Goal: Task Accomplishment & Management: Use online tool/utility

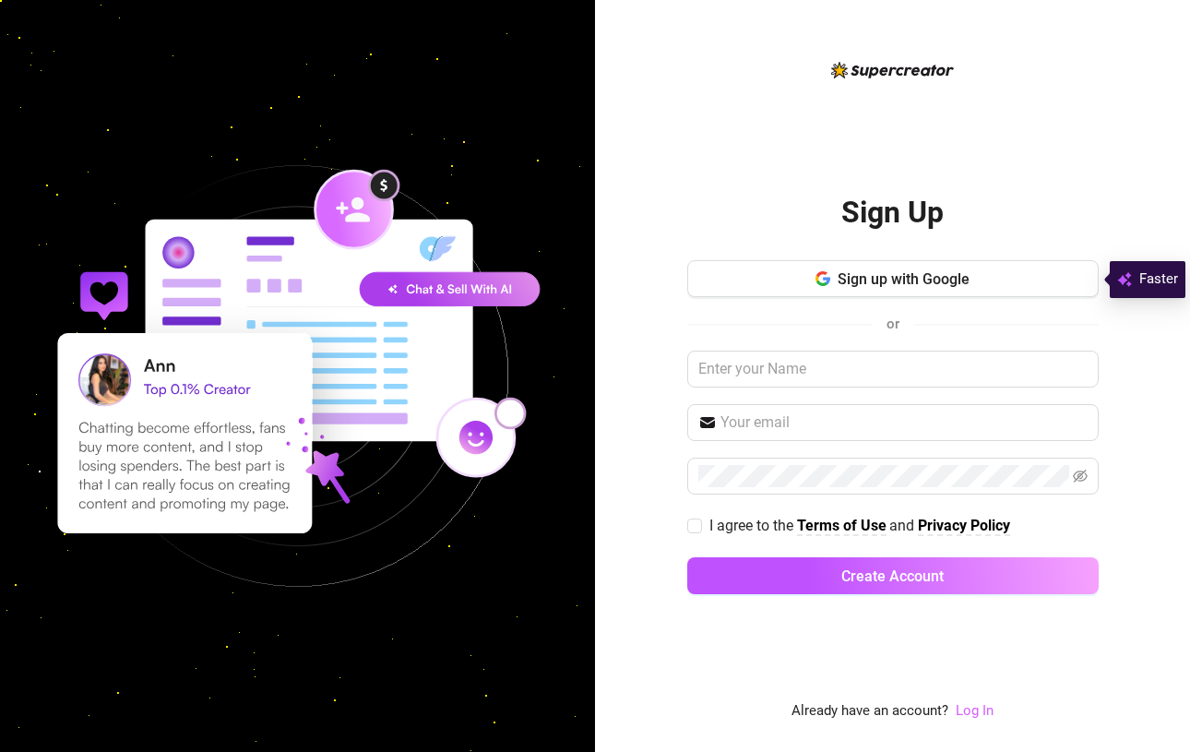
click at [976, 718] on link "Log In" at bounding box center [975, 710] width 38 height 17
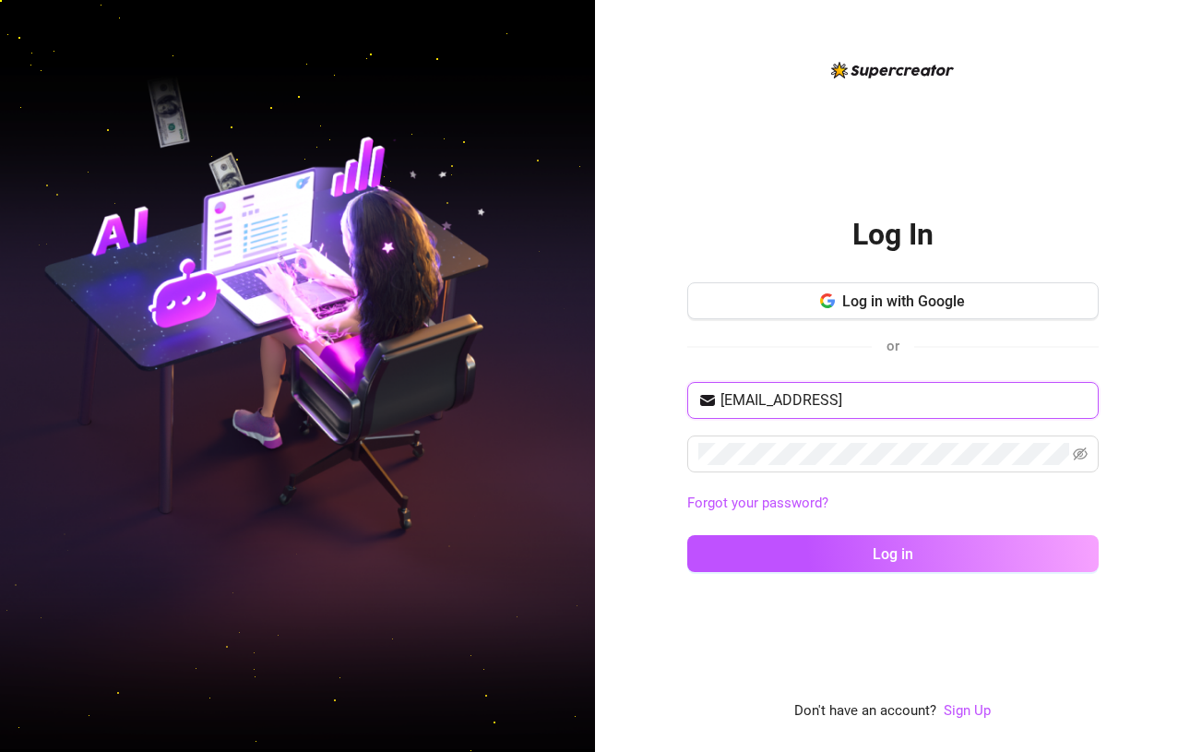
type input "[EMAIL_ADDRESS]"
click at [1078, 453] on icon "eye-invisible" at bounding box center [1080, 453] width 15 height 15
click at [1085, 453] on icon "eye" at bounding box center [1080, 453] width 15 height 15
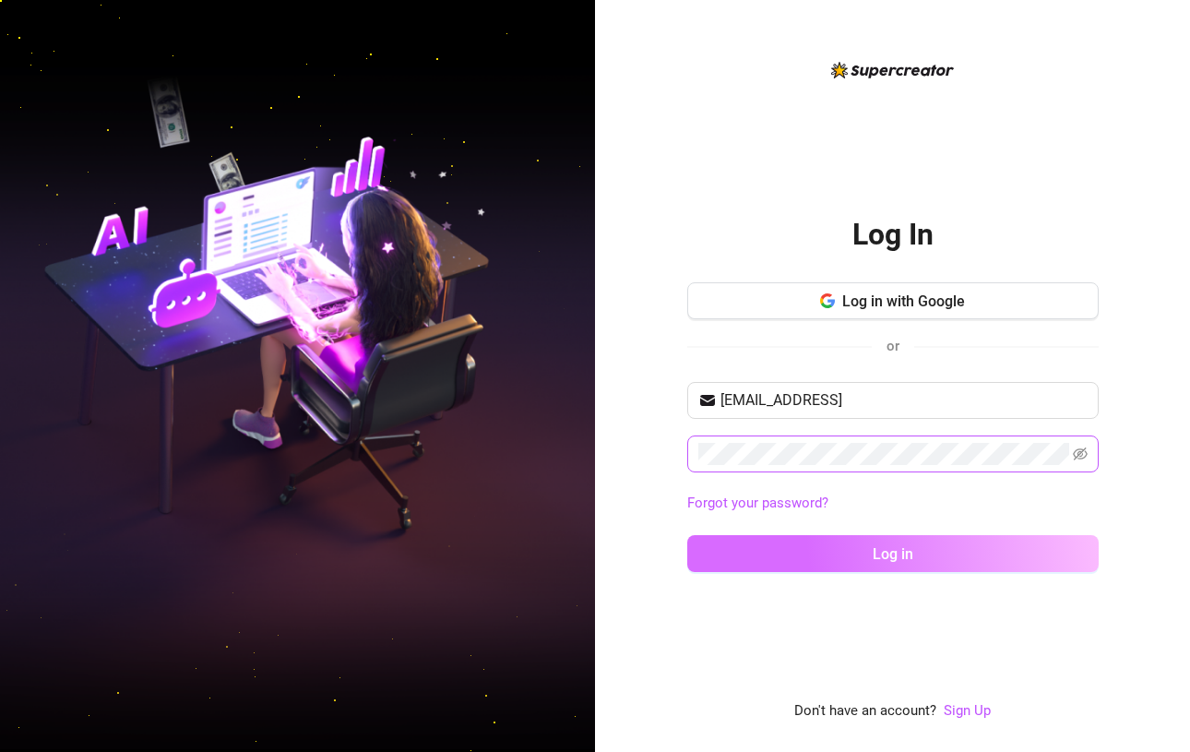
click at [845, 550] on button "Log in" at bounding box center [892, 553] width 411 height 37
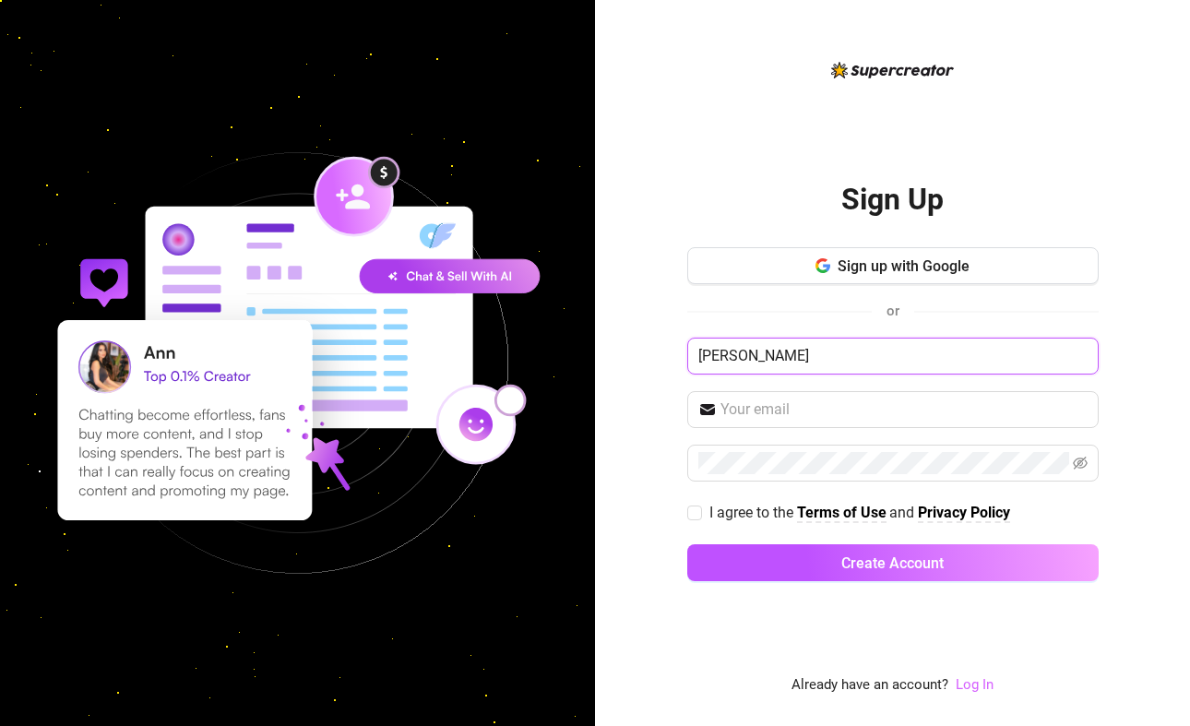
type input "[PERSON_NAME]"
click at [972, 693] on link "Log In" at bounding box center [975, 684] width 38 height 17
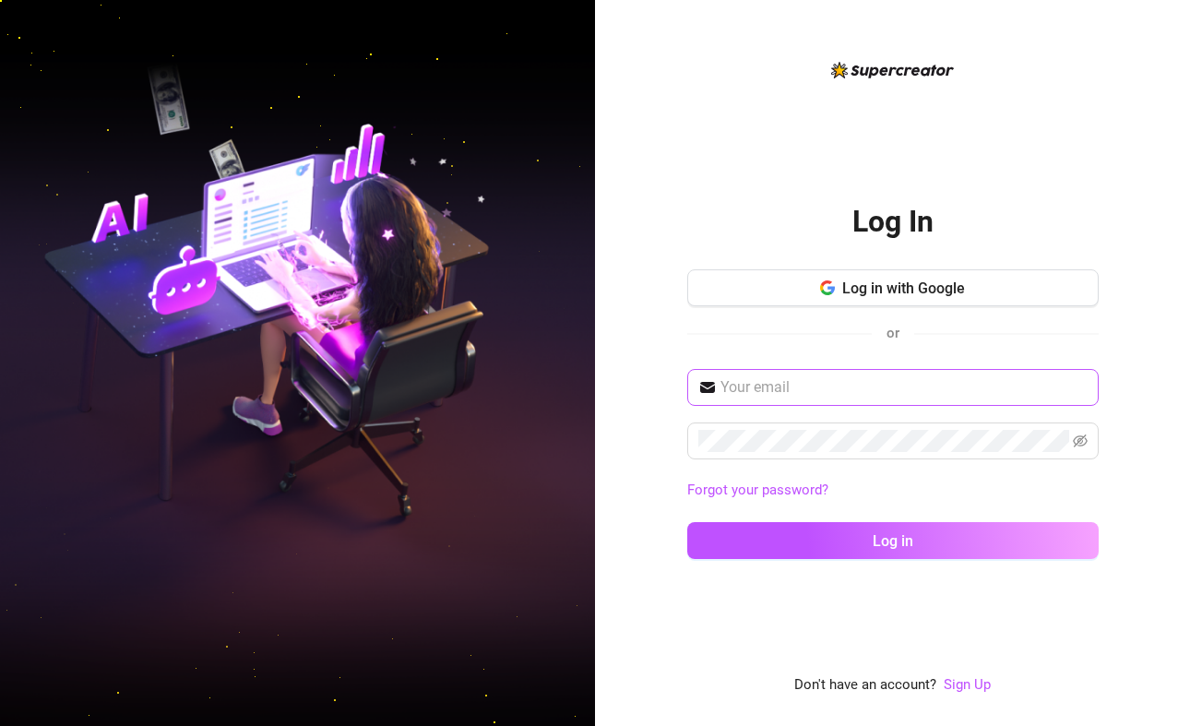
click at [782, 404] on span at bounding box center [892, 387] width 411 height 37
type input "[EMAIL_ADDRESS][DOMAIN_NAME]"
click at [892, 540] on button "Log in" at bounding box center [892, 540] width 411 height 37
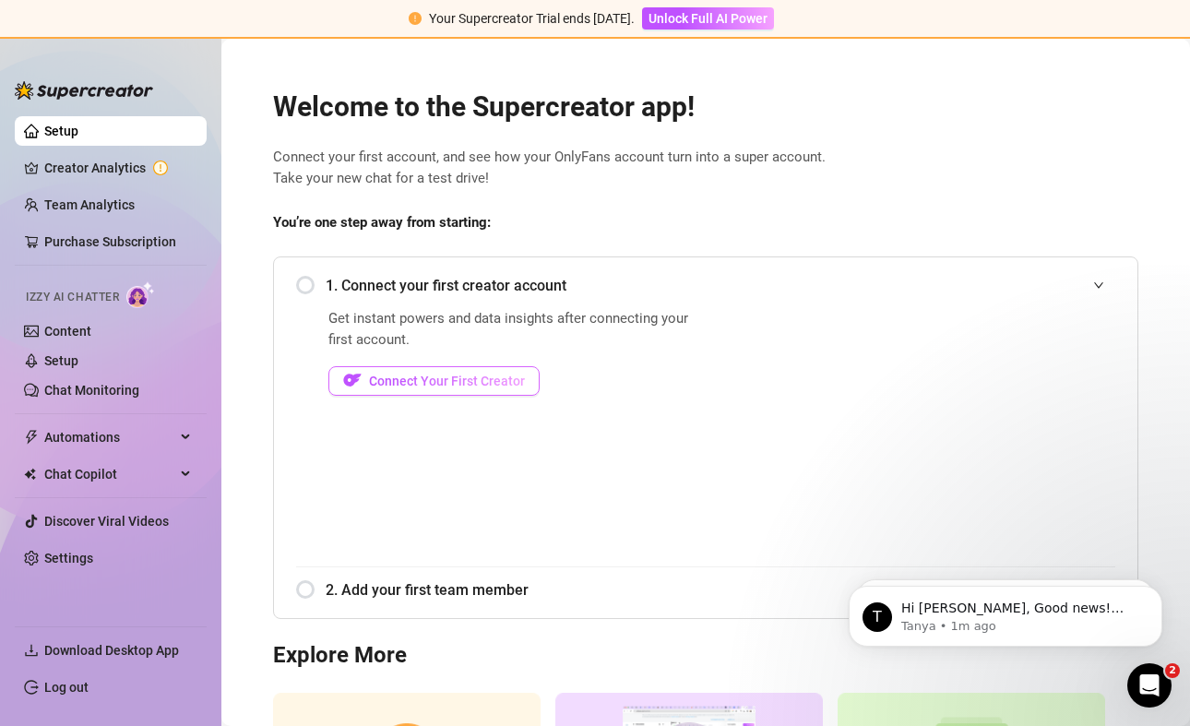
click at [405, 384] on span "Connect Your First Creator" at bounding box center [447, 381] width 156 height 15
